Goal: Transaction & Acquisition: Purchase product/service

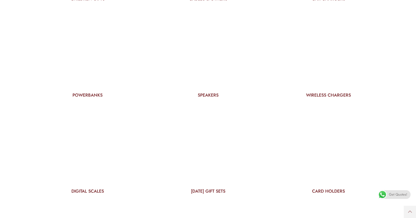
scroll to position [1640, 0]
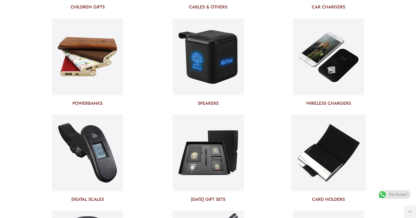
click at [321, 150] on img at bounding box center [328, 153] width 75 height 80
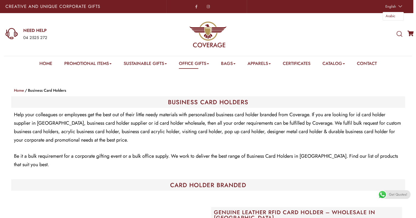
click at [400, 8] on link "English" at bounding box center [392, 7] width 21 height 8
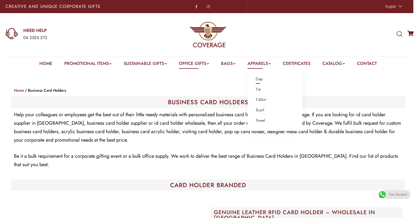
click at [262, 80] on link "Cap" at bounding box center [259, 79] width 7 height 7
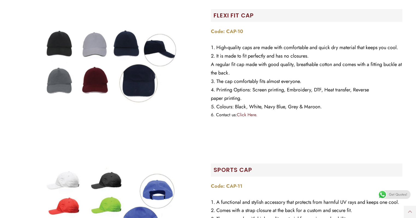
scroll to position [465, 0]
click at [126, 31] on e-page-transition at bounding box center [208, 109] width 416 height 218
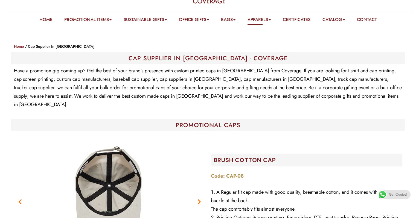
scroll to position [0, 0]
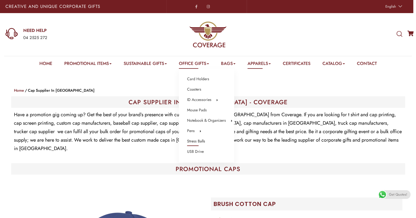
click at [191, 140] on link "Stress Balls" at bounding box center [196, 141] width 18 height 7
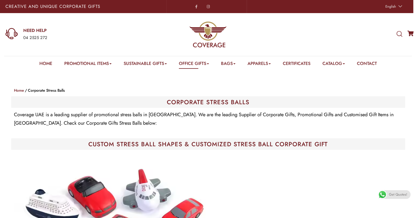
click at [398, 33] on icon at bounding box center [399, 34] width 6 height 6
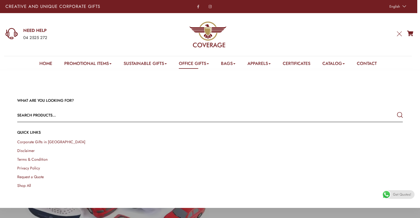
click at [55, 117] on input "text" at bounding box center [171, 115] width 308 height 13
type input "ы"
type input "stingray"
click at [397, 110] on button "submit" at bounding box center [400, 115] width 6 height 10
